Goal: Task Accomplishment & Management: Manage account settings

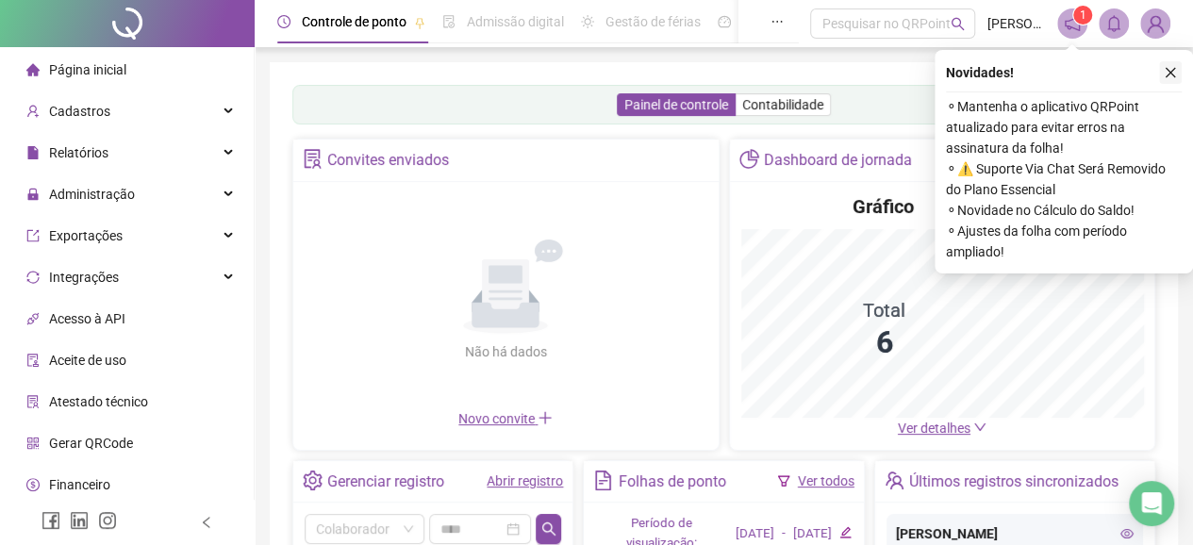
click at [1166, 75] on icon "close" at bounding box center [1170, 73] width 10 height 10
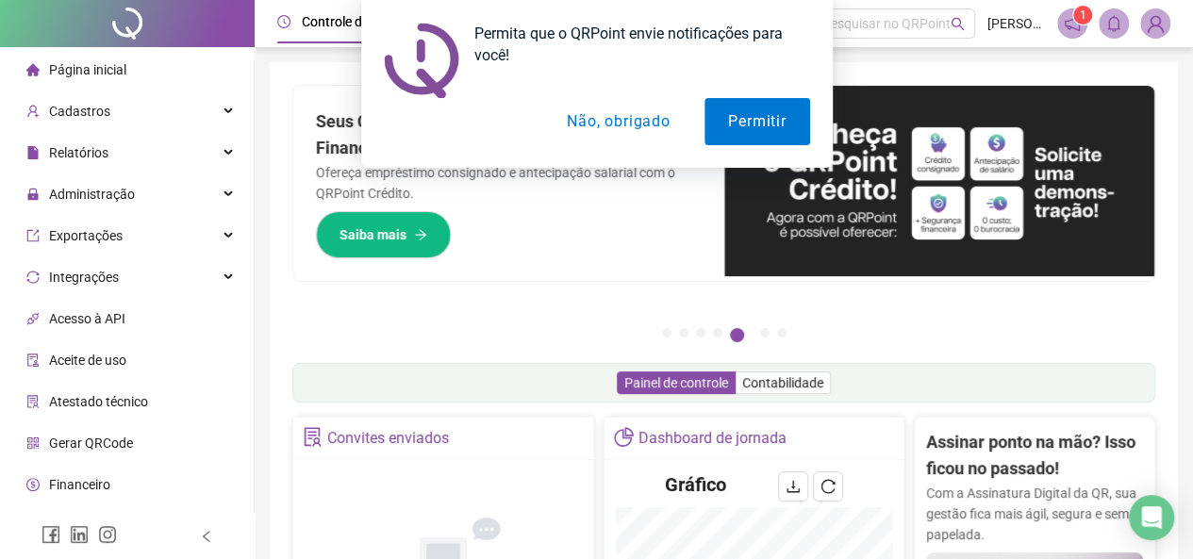
click at [659, 118] on button "Não, obrigado" at bounding box center [618, 121] width 150 height 47
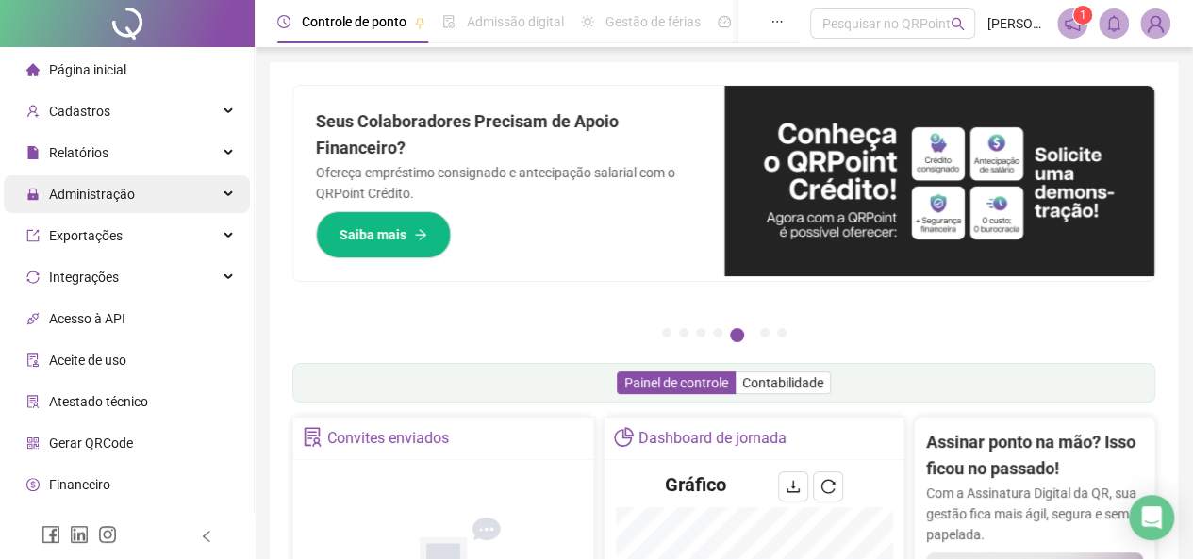
click at [121, 200] on span "Administração" at bounding box center [92, 194] width 86 height 15
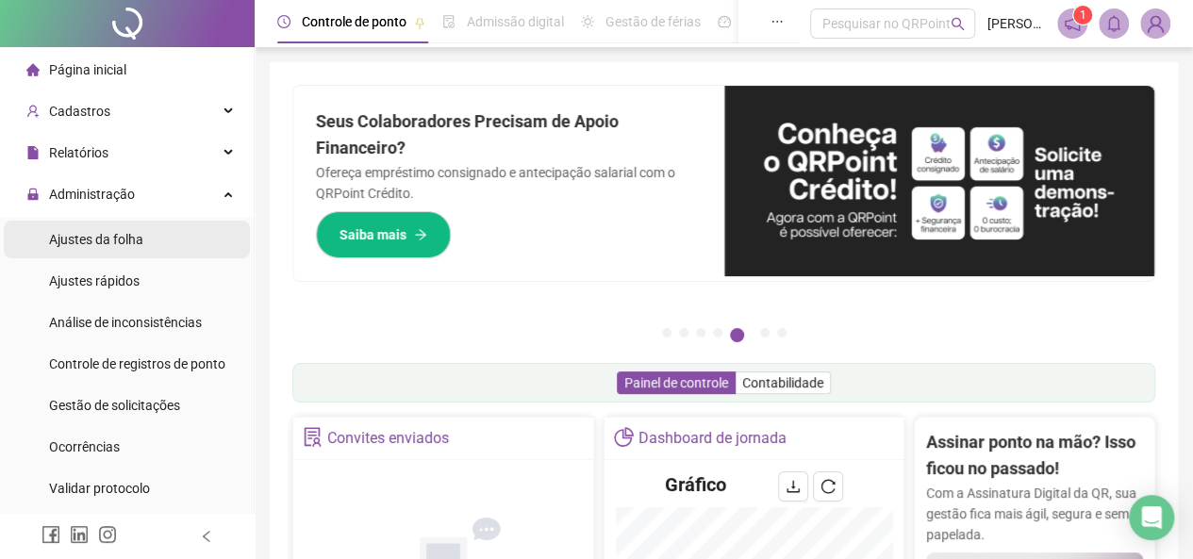
click at [126, 243] on span "Ajustes da folha" at bounding box center [96, 239] width 94 height 15
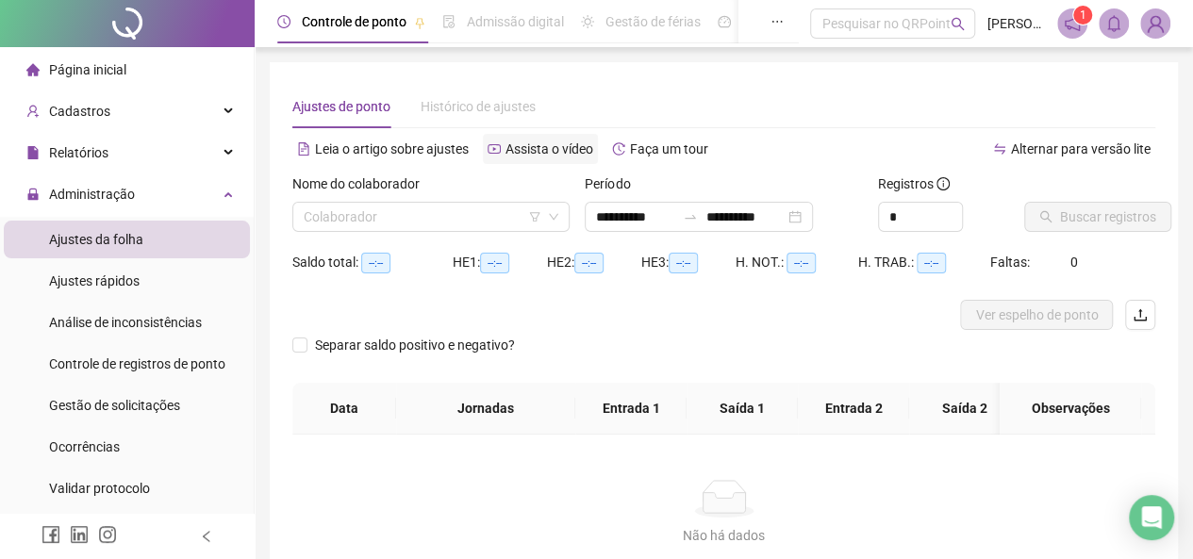
type input "**********"
click at [488, 209] on input "search" at bounding box center [423, 217] width 238 height 28
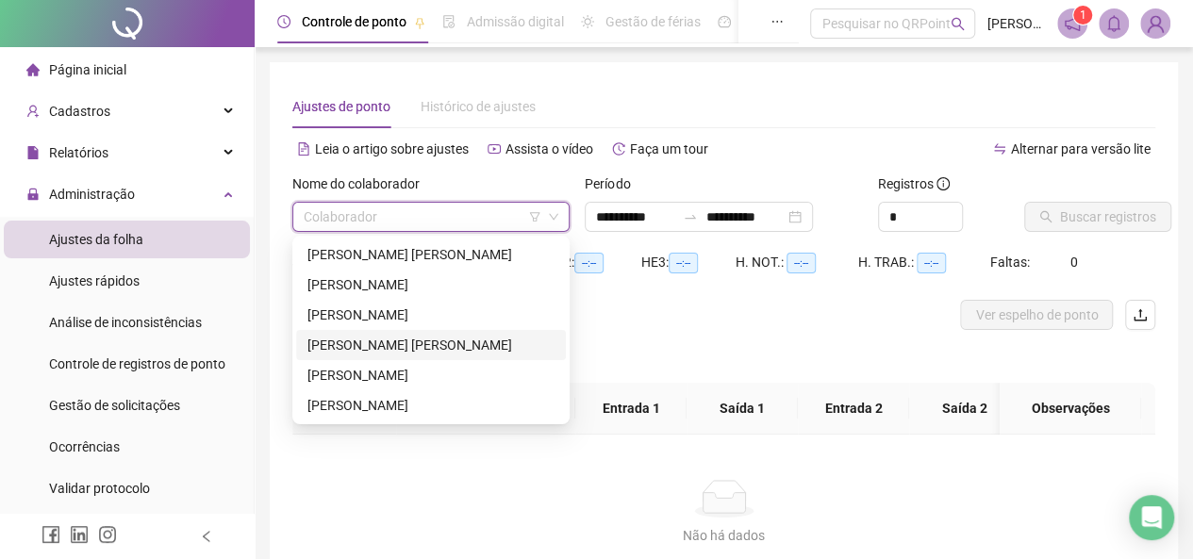
click at [396, 336] on div "[PERSON_NAME] [PERSON_NAME]" at bounding box center [430, 345] width 247 height 21
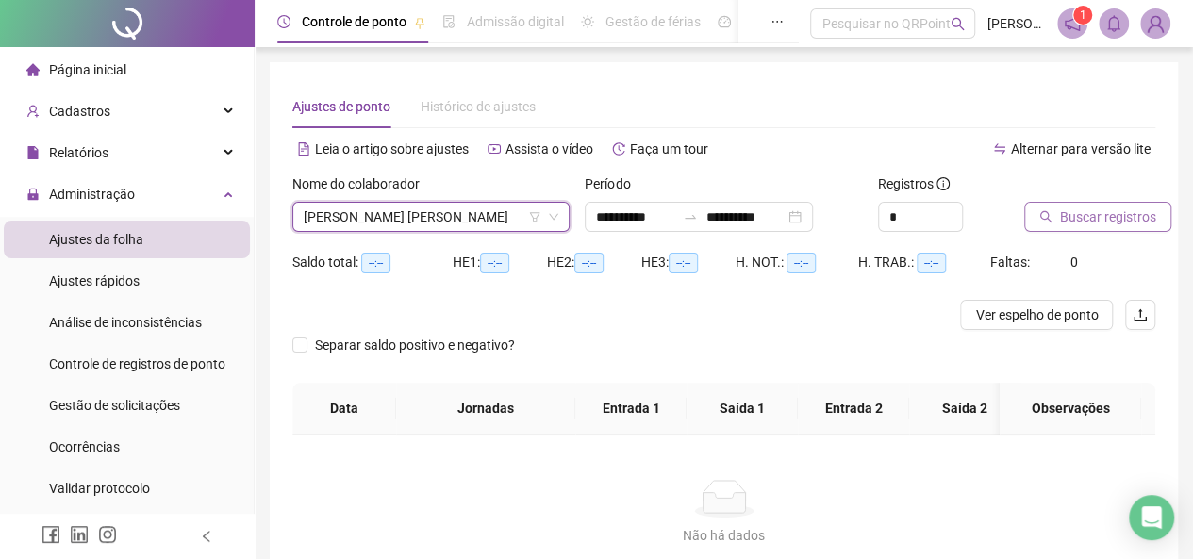
click at [1131, 209] on span "Buscar registros" at bounding box center [1108, 216] width 96 height 21
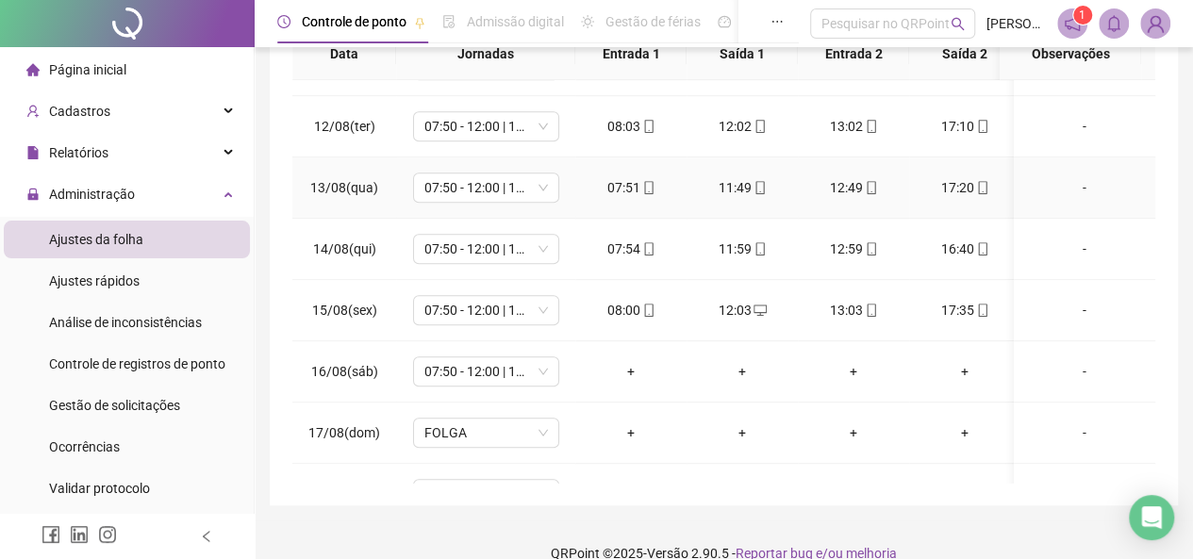
scroll to position [709, 0]
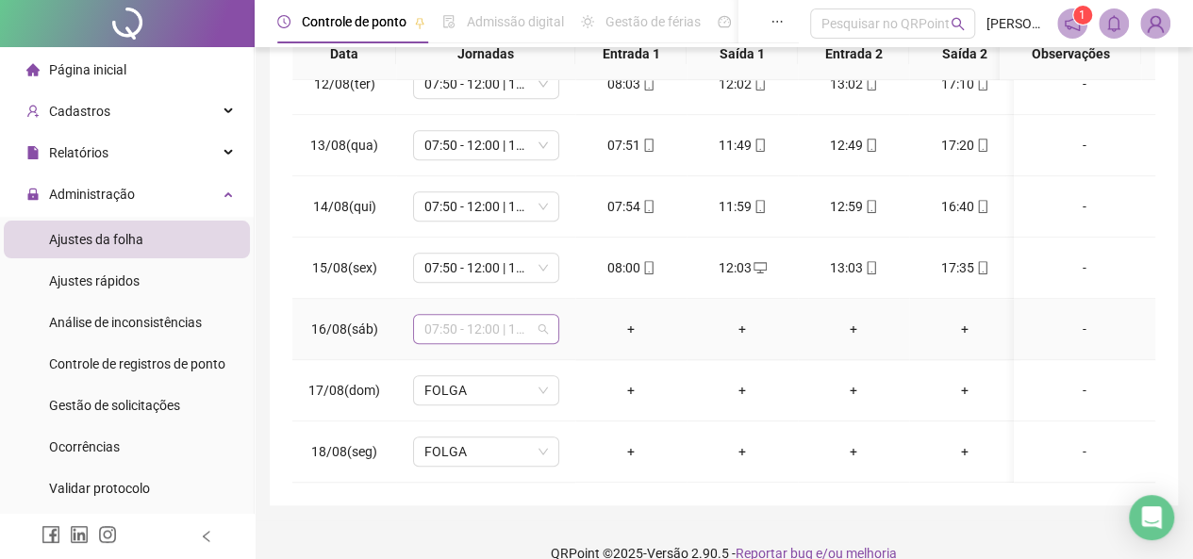
click at [510, 322] on span "07:50 - 12:00 | 13:00 - 16:50" at bounding box center [486, 329] width 124 height 28
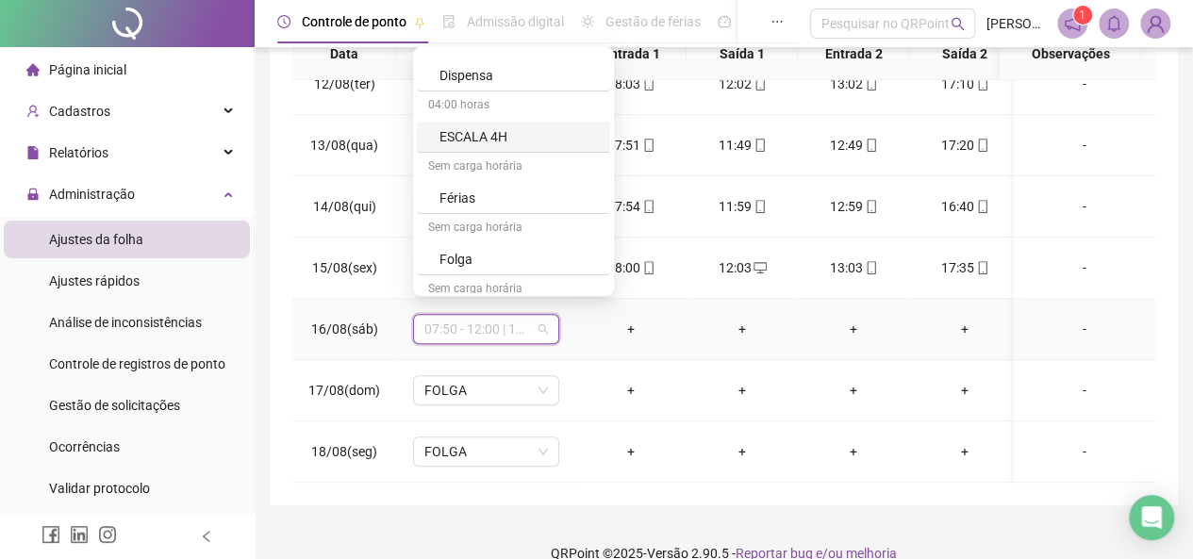
scroll to position [283, 0]
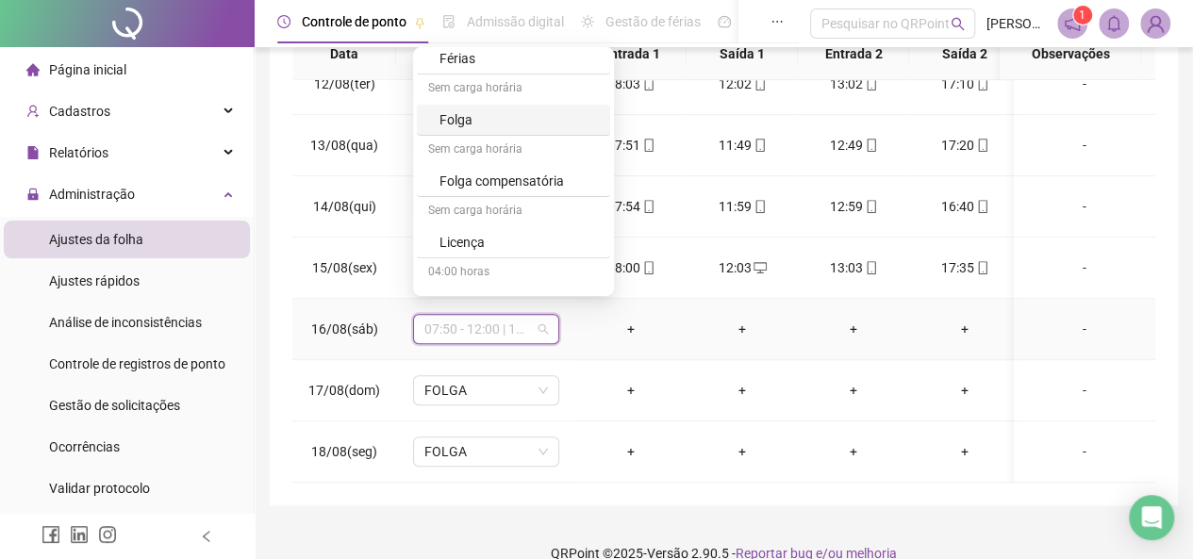
click at [473, 124] on div "Folga" at bounding box center [518, 119] width 159 height 21
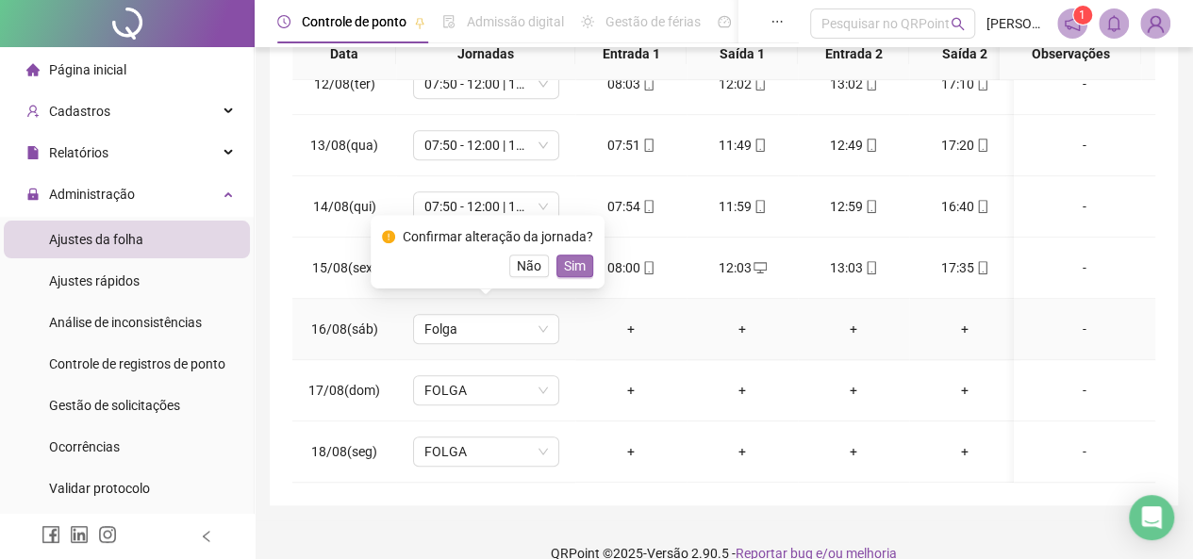
click at [576, 269] on span "Sim" at bounding box center [575, 266] width 22 height 21
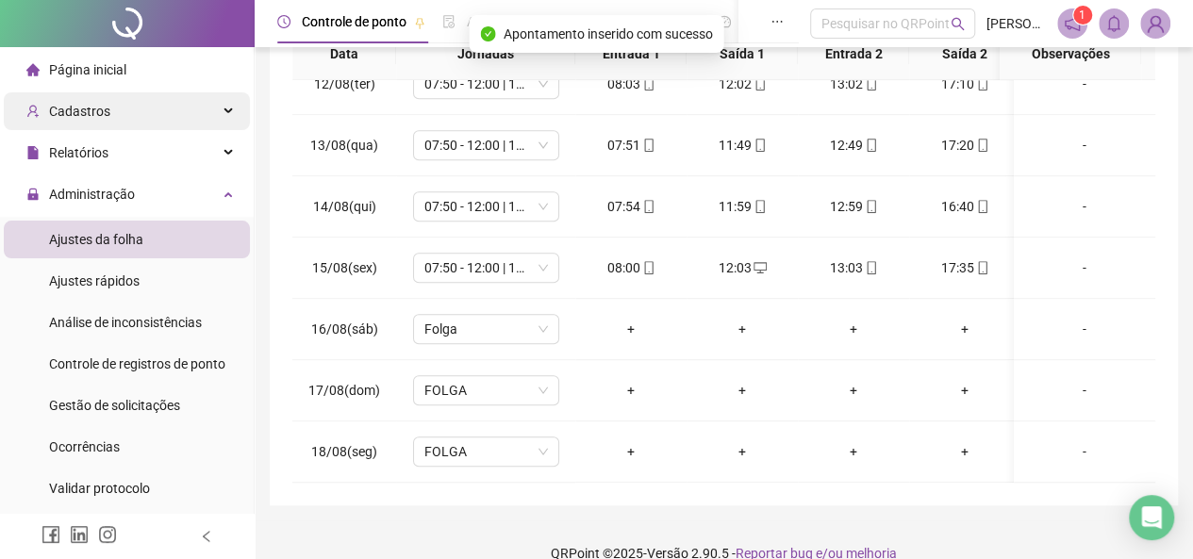
click at [81, 115] on span "Cadastros" at bounding box center [79, 111] width 61 height 15
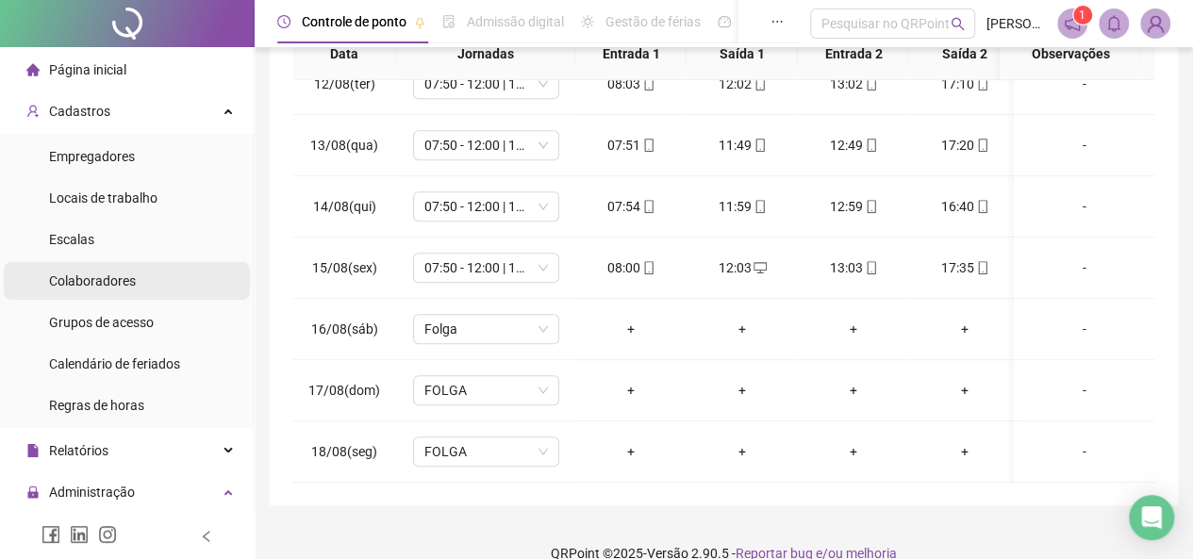
click at [115, 278] on span "Colaboradores" at bounding box center [92, 280] width 87 height 15
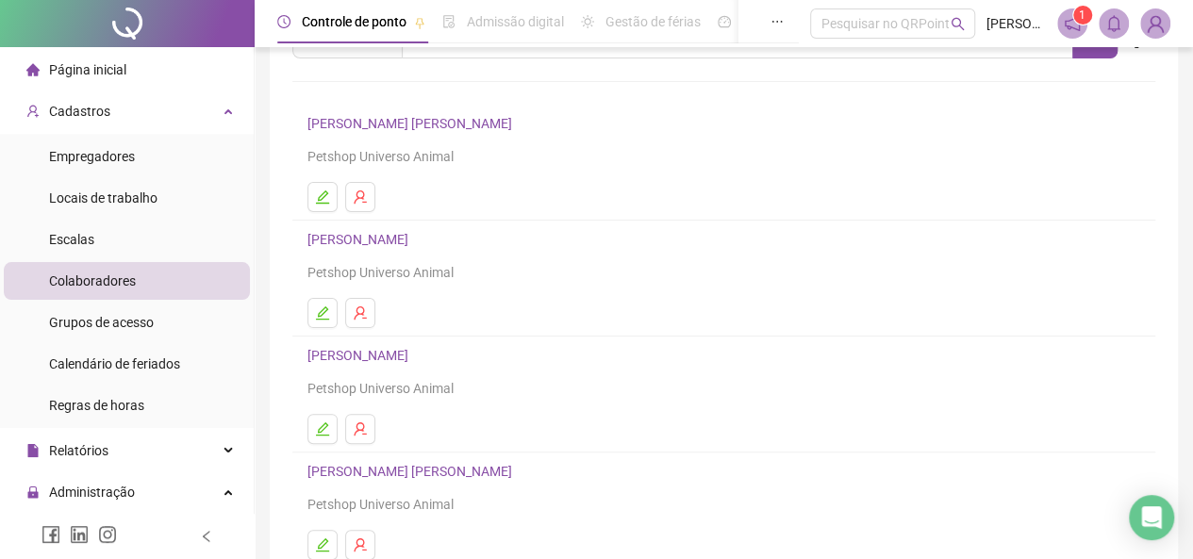
scroll to position [283, 0]
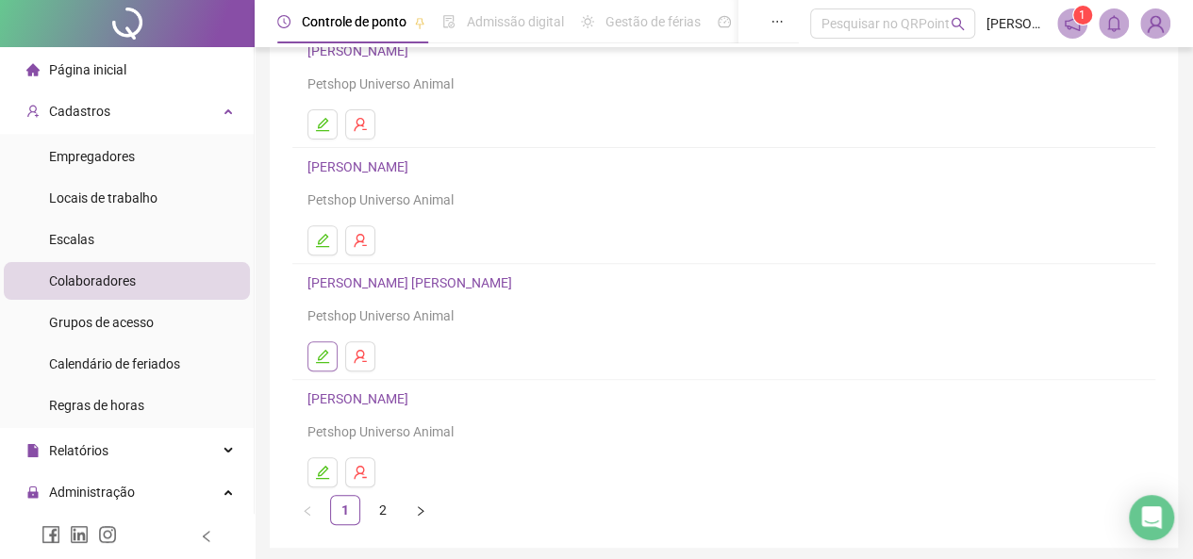
click at [333, 354] on button "button" at bounding box center [322, 356] width 30 height 30
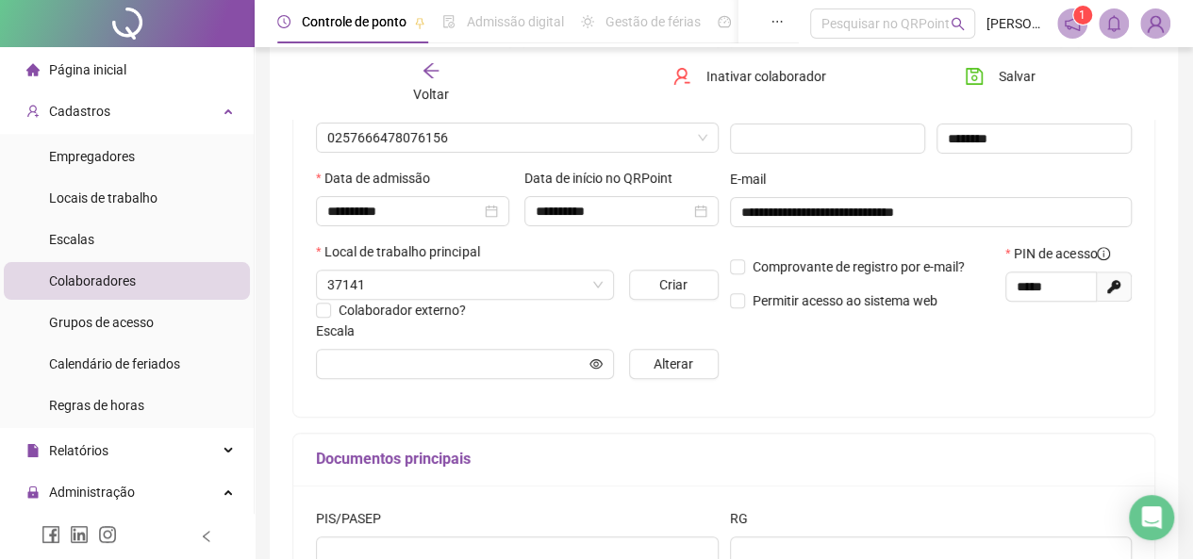
type input "**********"
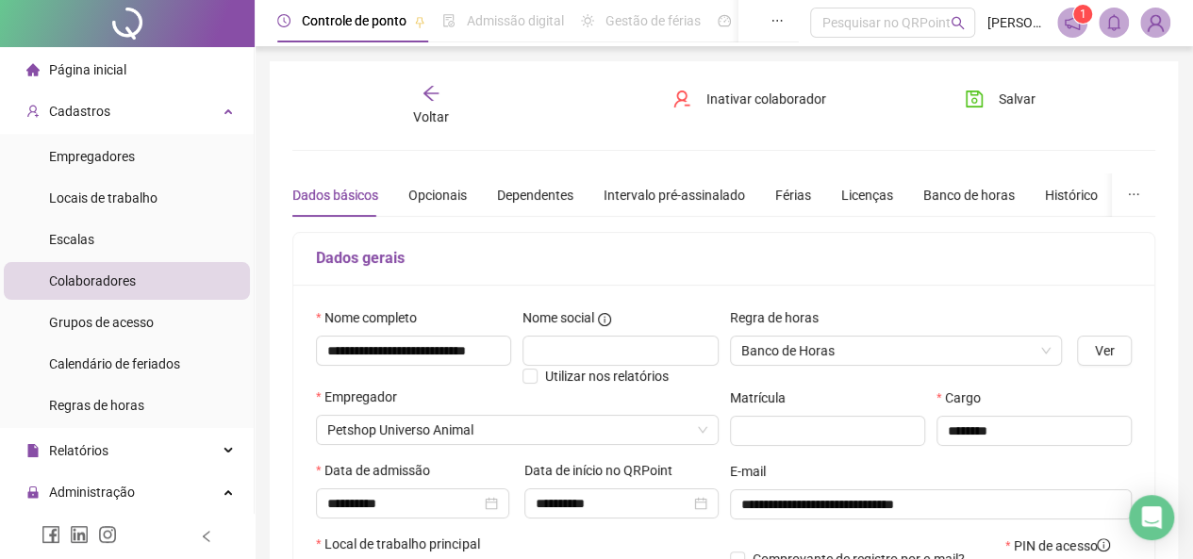
scroll to position [0, 0]
click at [980, 199] on div "Banco de horas" at bounding box center [968, 196] width 91 height 21
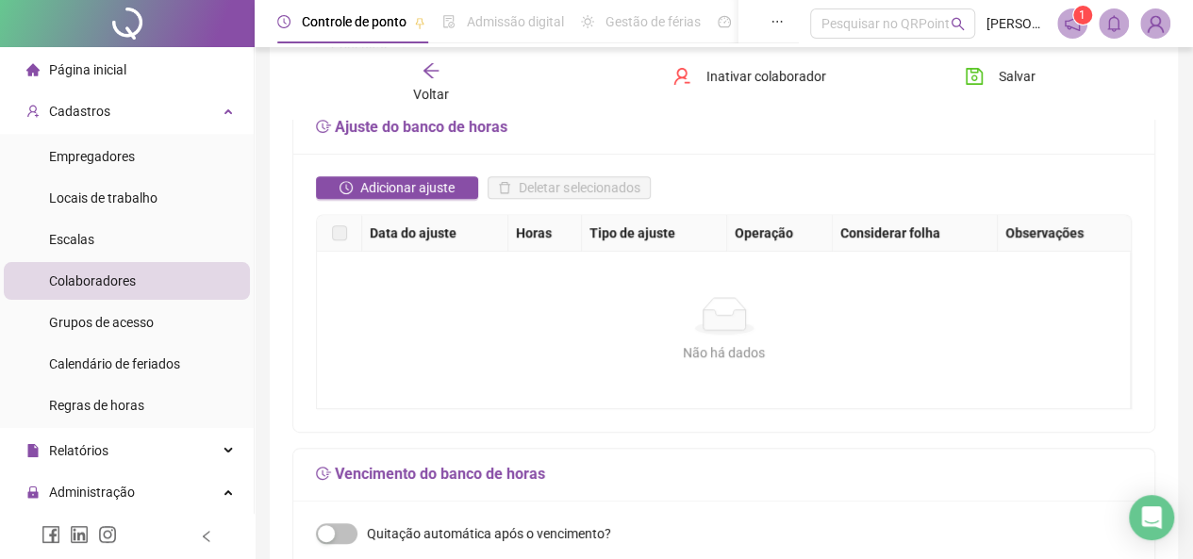
scroll to position [377, 0]
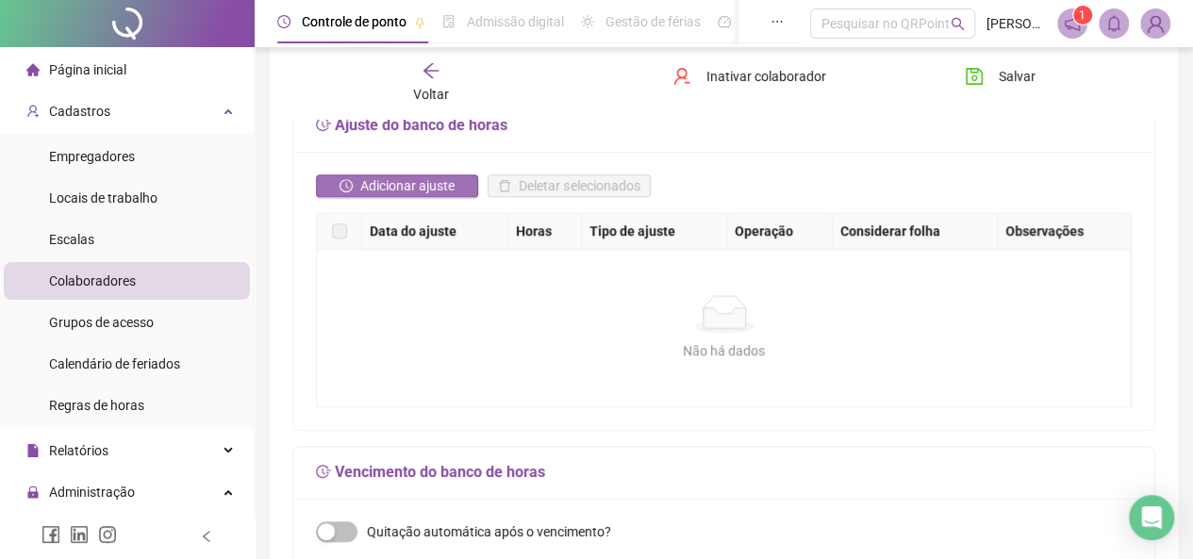
click at [421, 182] on span "Adicionar ajuste" at bounding box center [407, 185] width 94 height 21
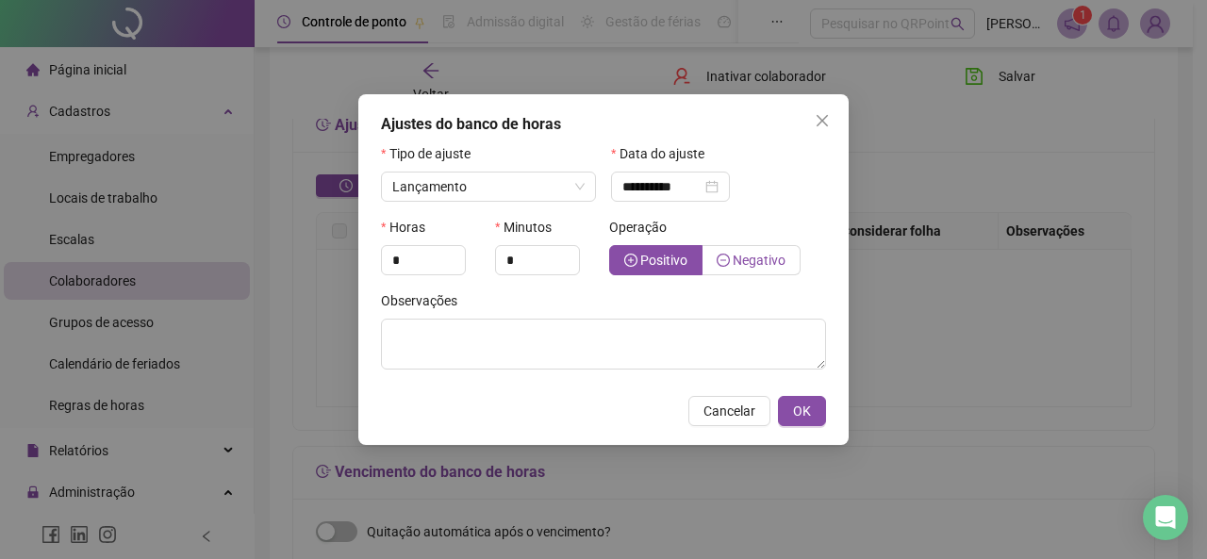
drag, startPoint x: 747, startPoint y: 257, endPoint x: 736, endPoint y: 256, distance: 10.4
click at [747, 257] on span "Negativo" at bounding box center [759, 260] width 53 height 15
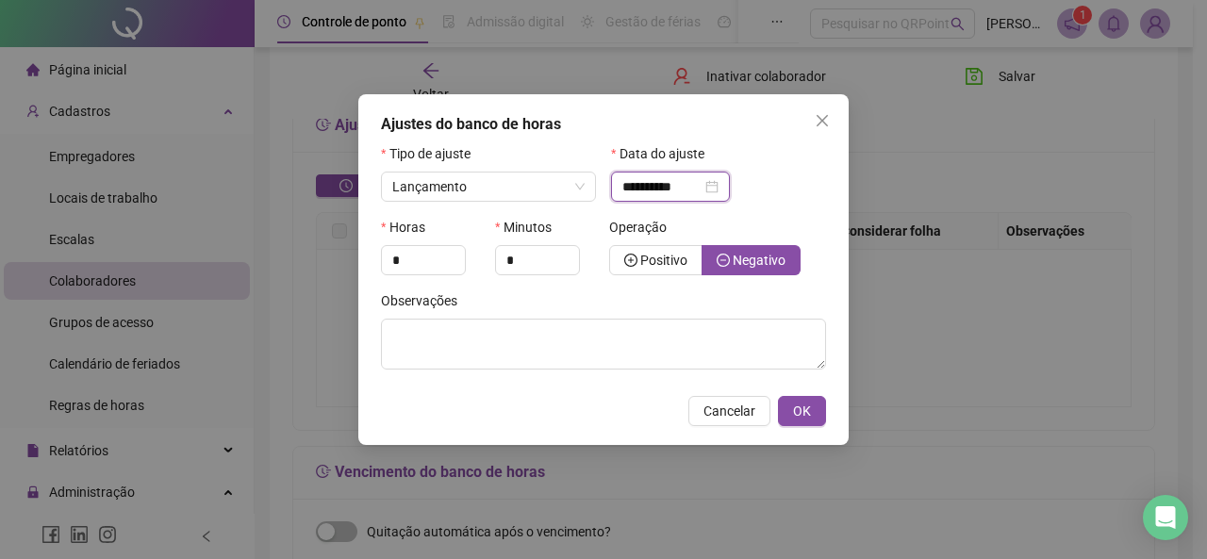
click at [673, 186] on input "**********" at bounding box center [661, 186] width 79 height 21
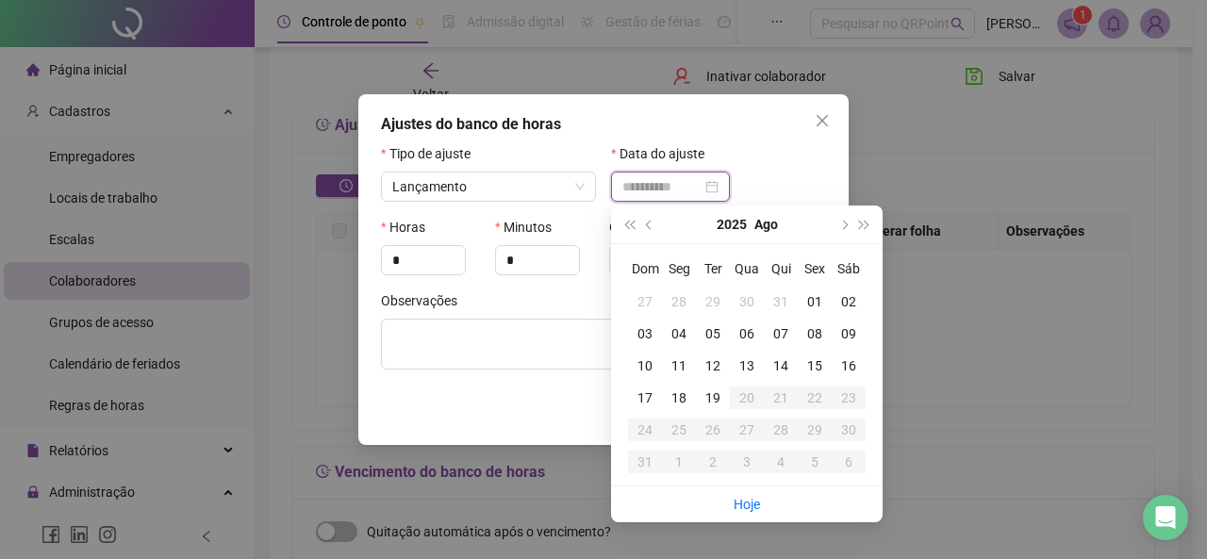
type input "**********"
click at [845, 361] on div "16" at bounding box center [849, 365] width 34 height 21
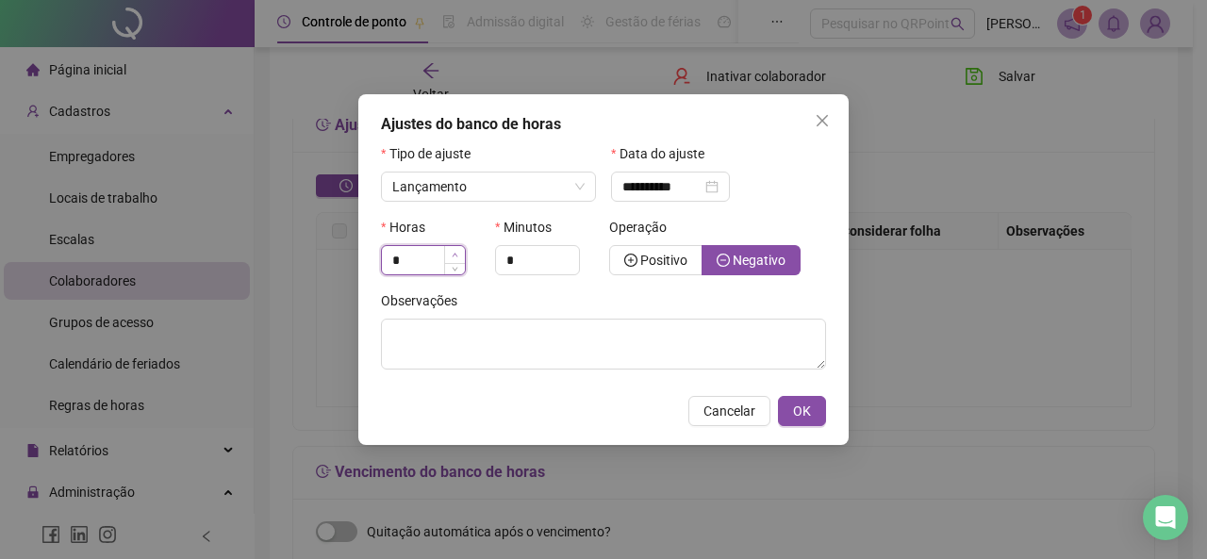
click at [451, 259] on span "Increase Value" at bounding box center [454, 254] width 21 height 17
click at [456, 254] on icon "up" at bounding box center [455, 255] width 7 height 7
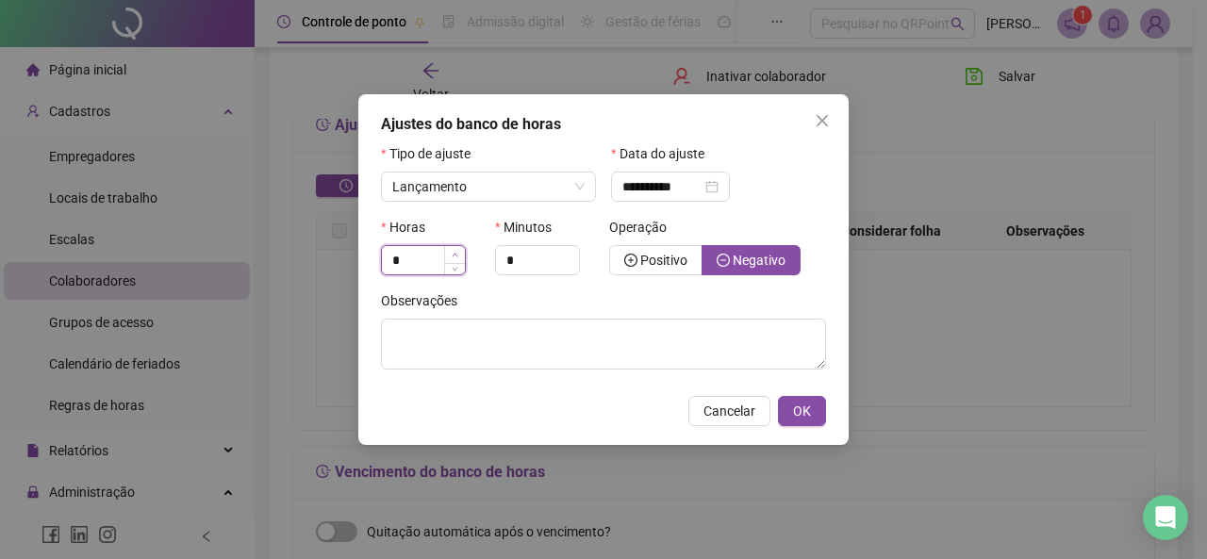
click at [456, 254] on icon "up" at bounding box center [455, 255] width 7 height 7
type input "*"
click at [456, 254] on icon "up" at bounding box center [455, 255] width 7 height 7
click at [799, 409] on span "OK" at bounding box center [802, 411] width 18 height 21
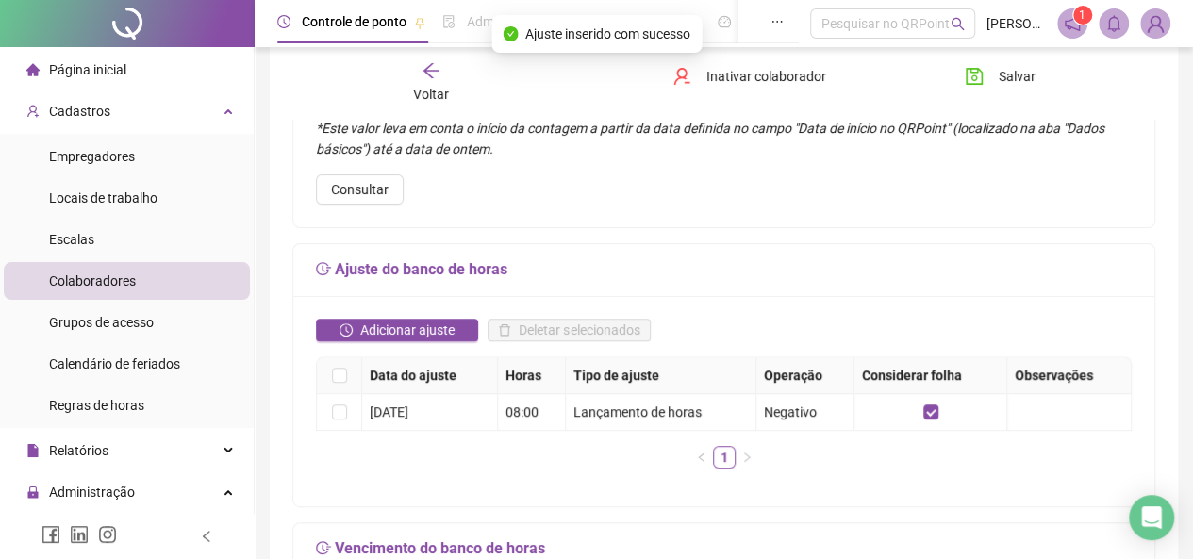
scroll to position [0, 0]
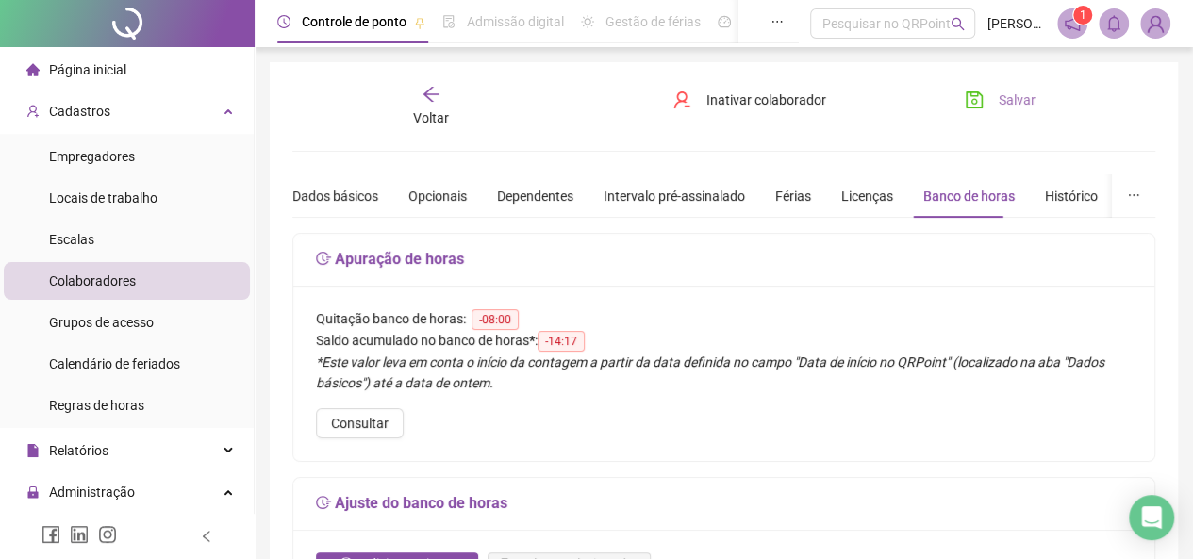
click at [1009, 95] on span "Salvar" at bounding box center [1017, 100] width 37 height 21
